Goal: Find specific page/section: Find specific page/section

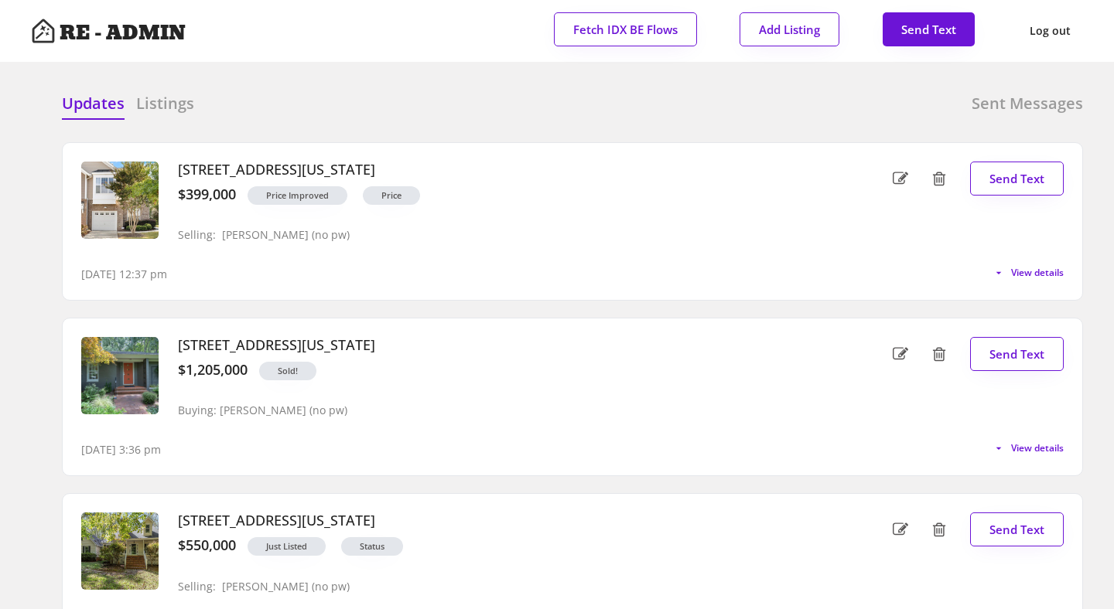
click at [413, 112] on div at bounding box center [439, 104] width 77 height 23
click at [167, 97] on h6 "Listings" at bounding box center [165, 104] width 58 height 22
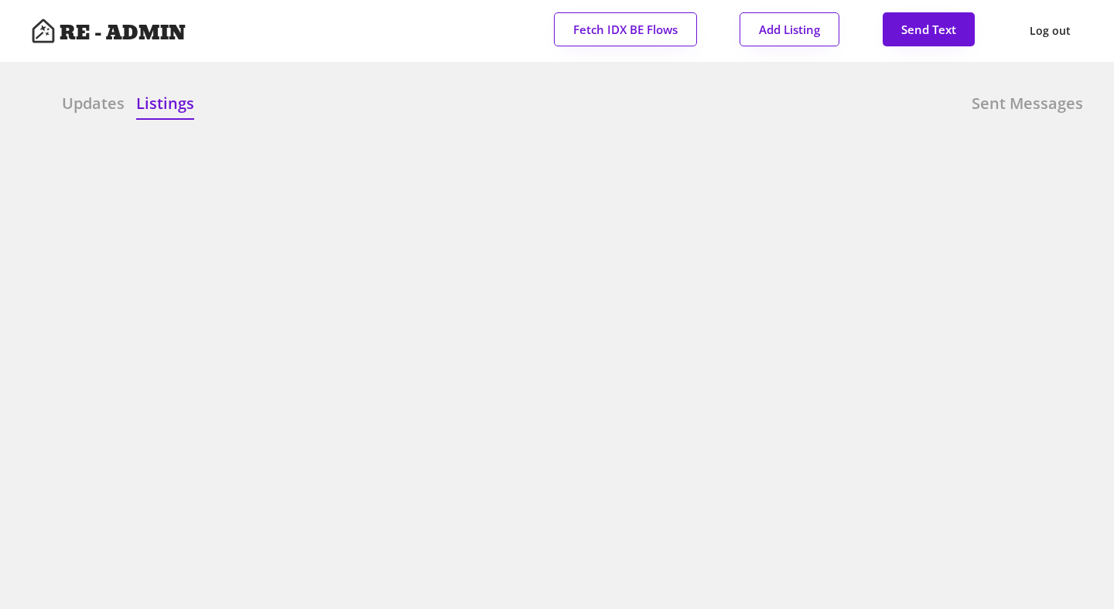
click at [72, 103] on h6 "Updates" at bounding box center [93, 104] width 63 height 22
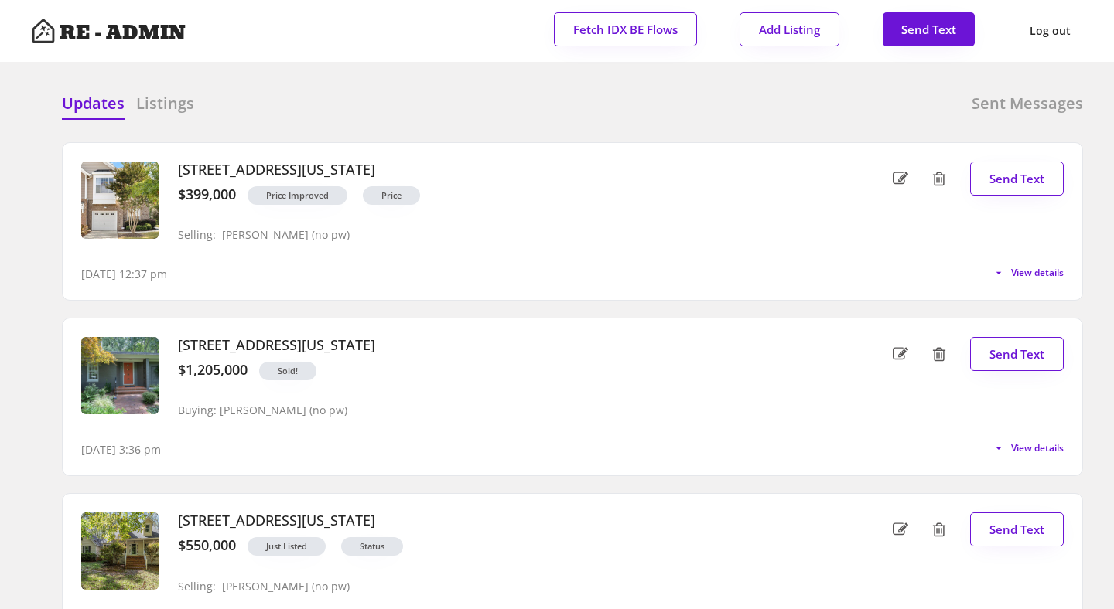
click at [452, 119] on div "Updates Listings Sent Messages" at bounding box center [572, 108] width 1021 height 31
click at [408, 93] on div at bounding box center [439, 104] width 77 height 23
